Goal: Information Seeking & Learning: Compare options

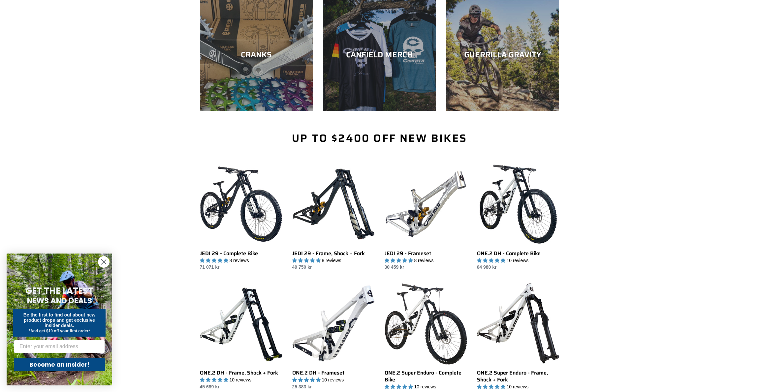
scroll to position [313, 0]
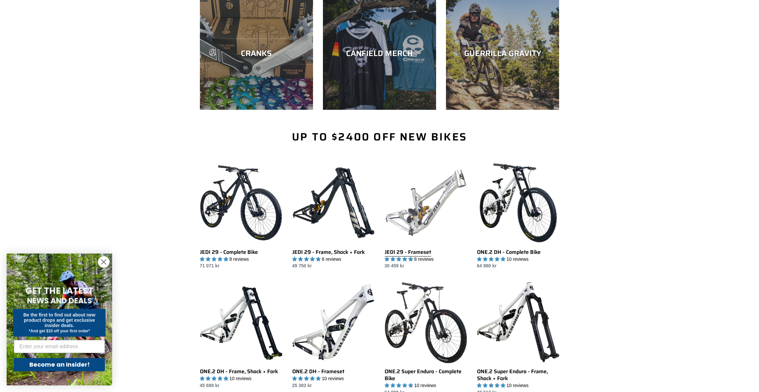
click at [455, 194] on link "JEDI 29 - Frameset" at bounding box center [426, 216] width 82 height 108
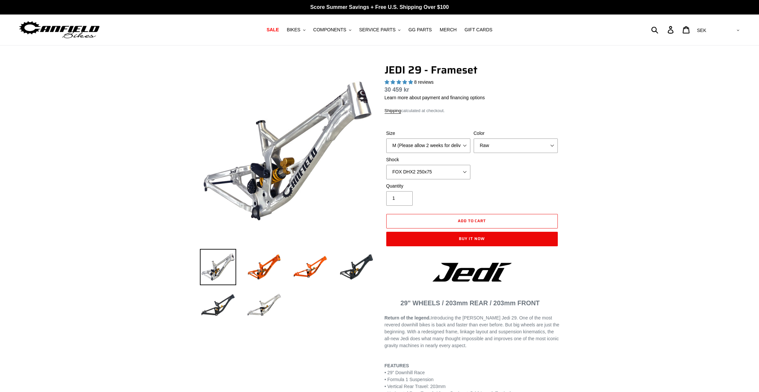
select select "highest-rating"
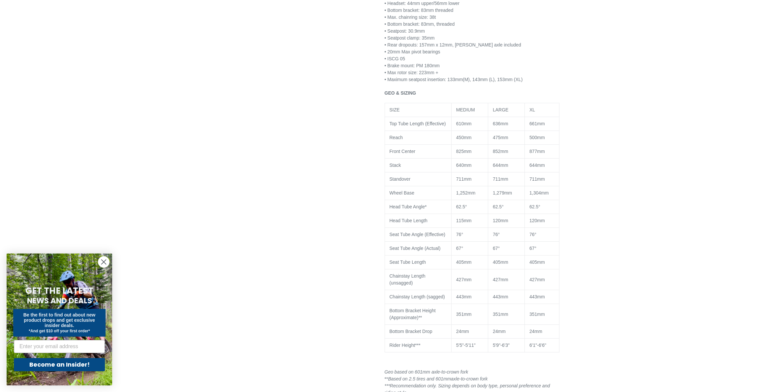
scroll to position [490, 0]
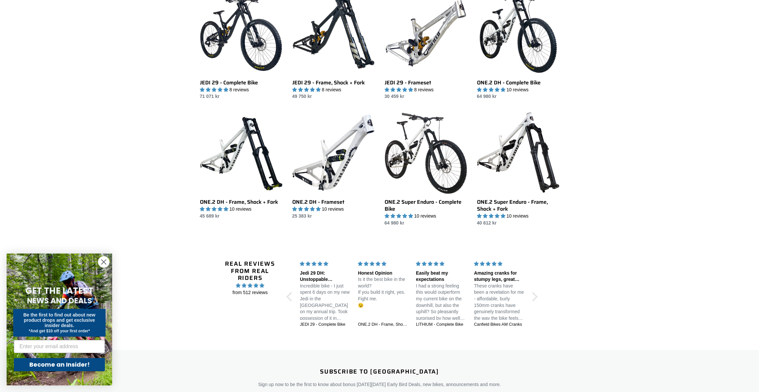
scroll to position [458, 0]
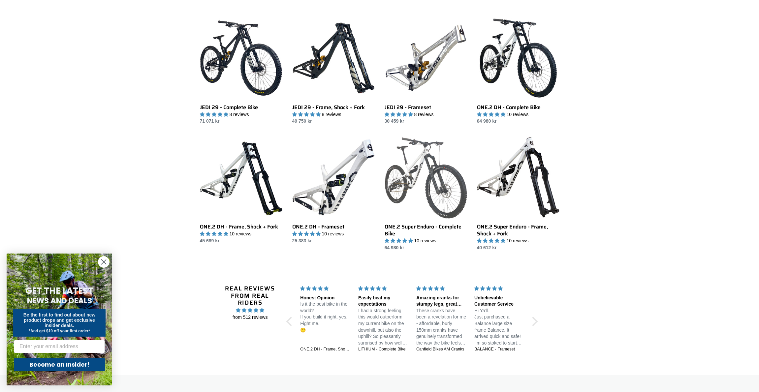
click at [427, 172] on link "ONE.2 Super Enduro - Complete Bike" at bounding box center [426, 193] width 82 height 115
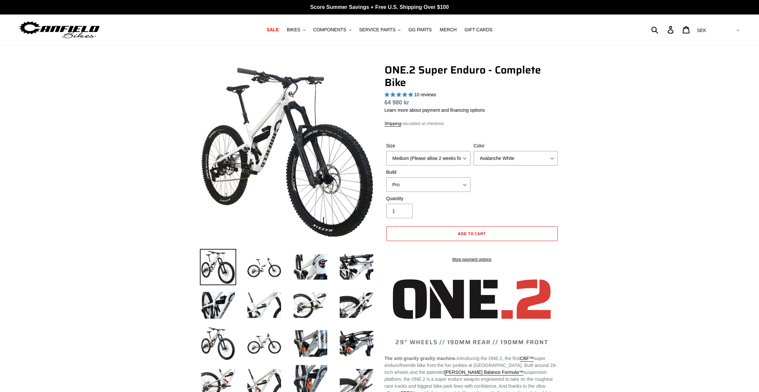
select select "highest-rating"
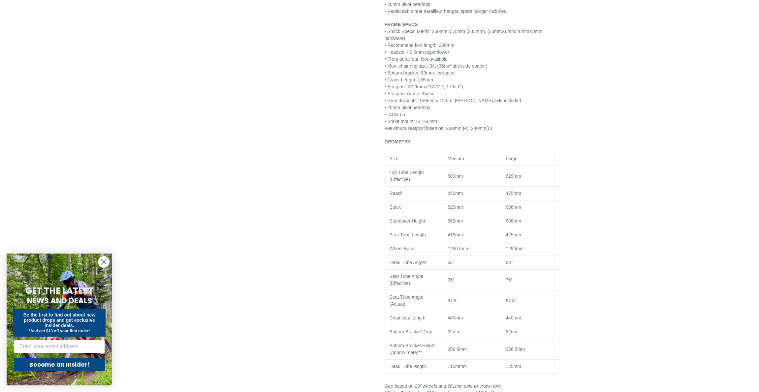
scroll to position [771, 0]
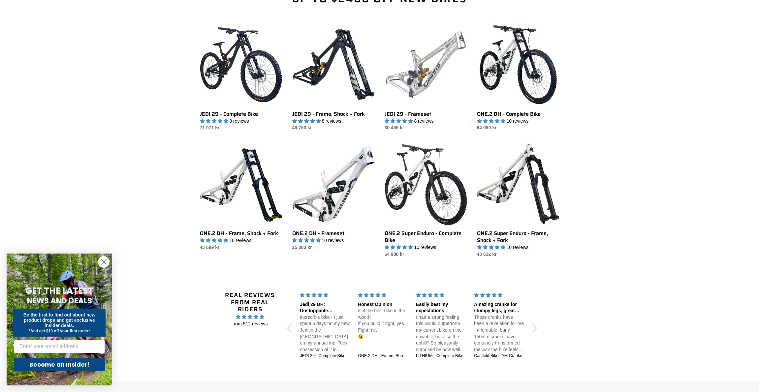
scroll to position [452, 0]
click at [421, 94] on link "JEDI 29 - Frameset" at bounding box center [426, 77] width 82 height 108
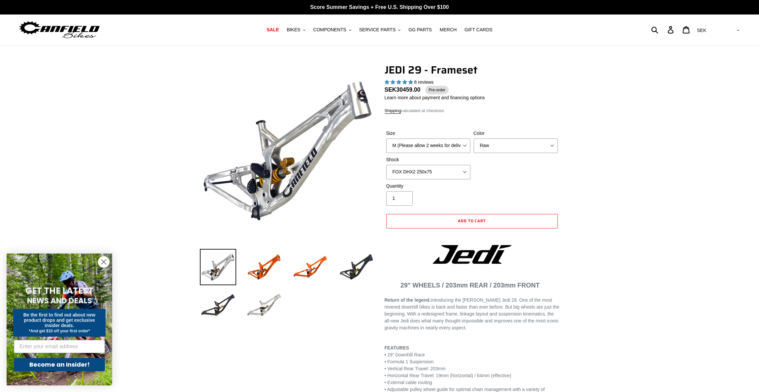
select select "highest-rating"
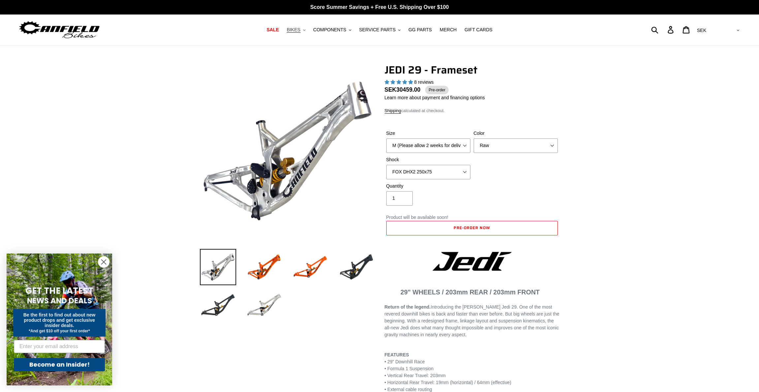
click at [299, 29] on span "BIKES" at bounding box center [294, 30] width 14 height 6
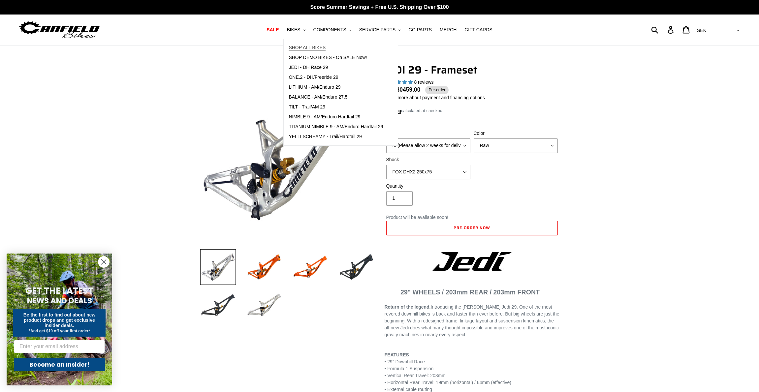
click at [305, 48] on span "SHOP ALL BIKES" at bounding box center [307, 48] width 37 height 6
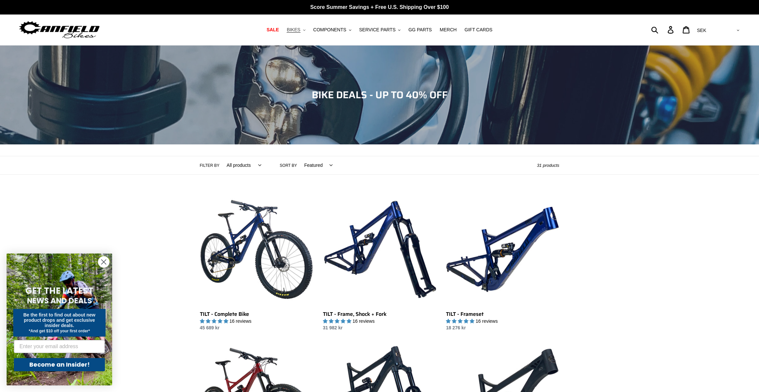
click at [300, 30] on span "BIKES" at bounding box center [294, 30] width 14 height 6
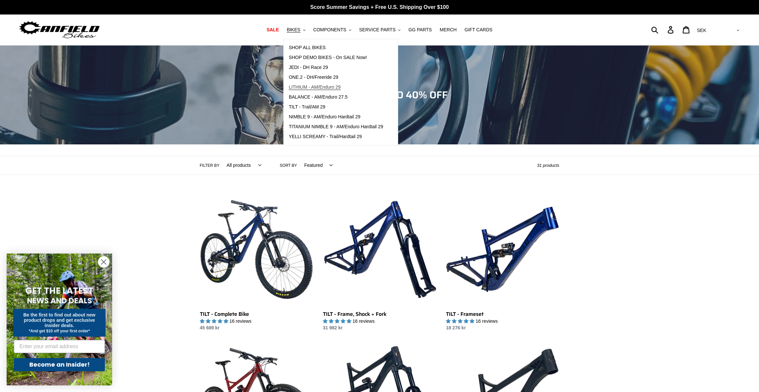
click at [334, 89] on span "LITHIUM - AM/Enduro 29" at bounding box center [315, 87] width 52 height 6
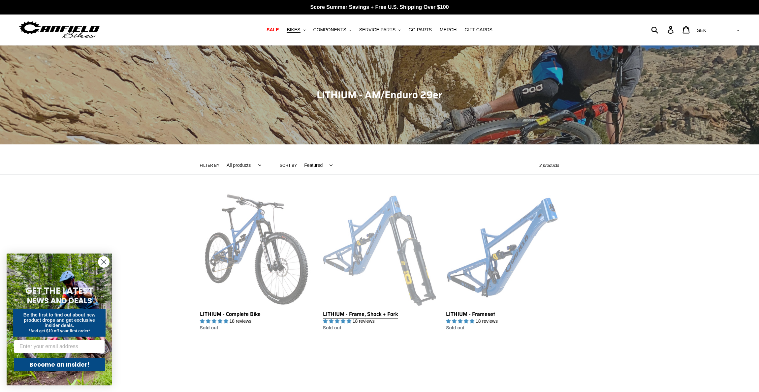
click at [396, 225] on link "LITHIUM - Frame, Shock + Fork" at bounding box center [379, 262] width 113 height 139
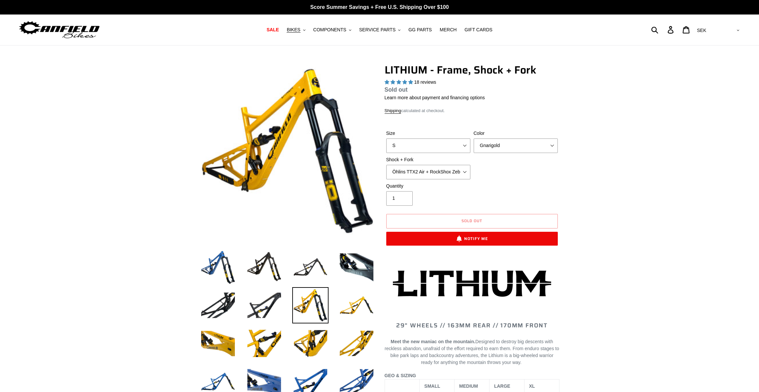
select select "highest-rating"
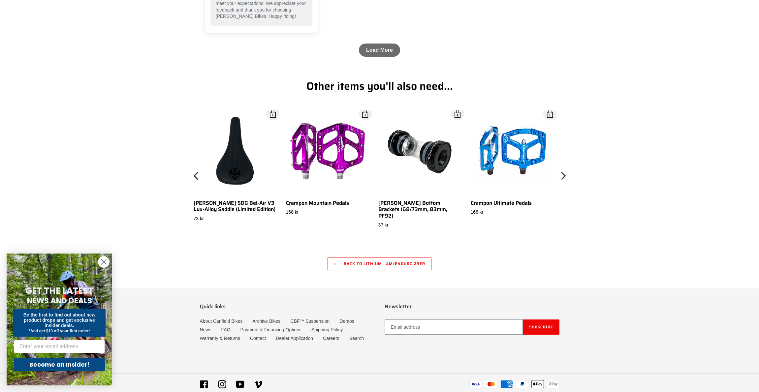
scroll to position [2275, 0]
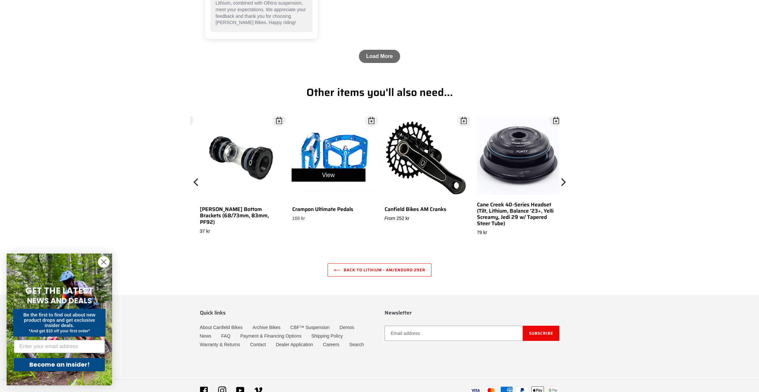
click at [329, 156] on div "View" at bounding box center [328, 175] width 92 height 117
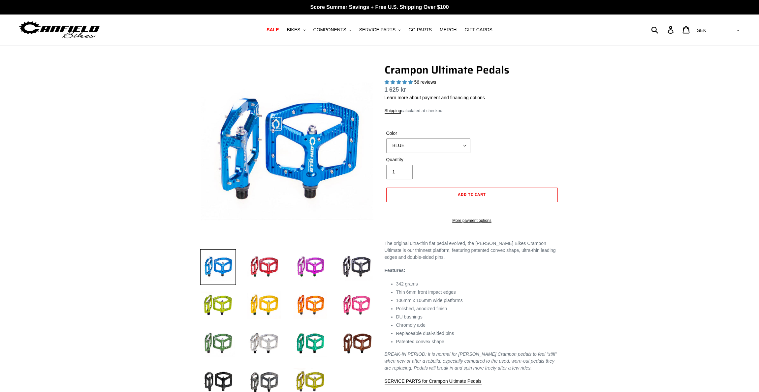
select select "highest-rating"
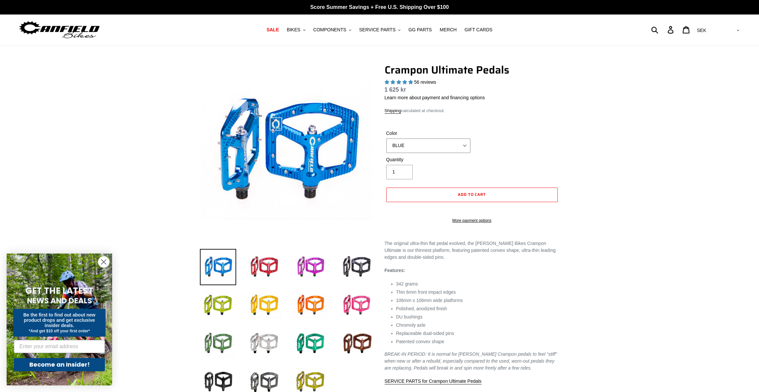
click at [435, 146] on select "BLUE RED PURPLE STEALTH BRONZE GREY TURQUOISE BLACK POLISHED BAJA GOLD PNW GREE…" at bounding box center [428, 146] width 84 height 15
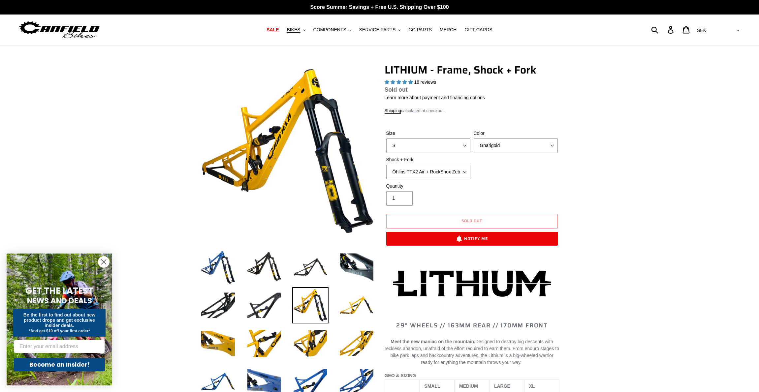
select select "highest-rating"
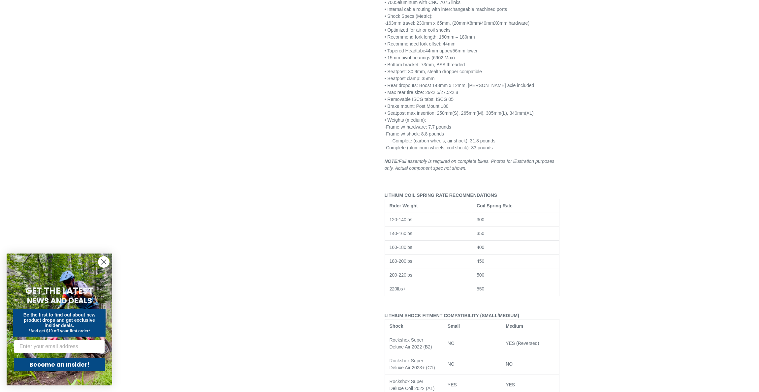
scroll to position [889, 0]
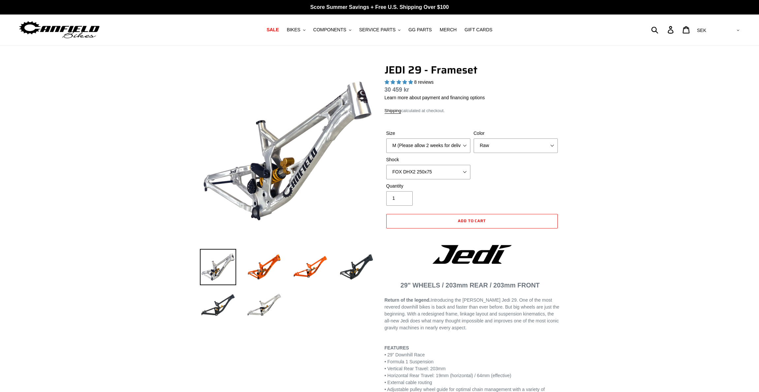
select select "highest-rating"
